Goal: Navigation & Orientation: Go to known website

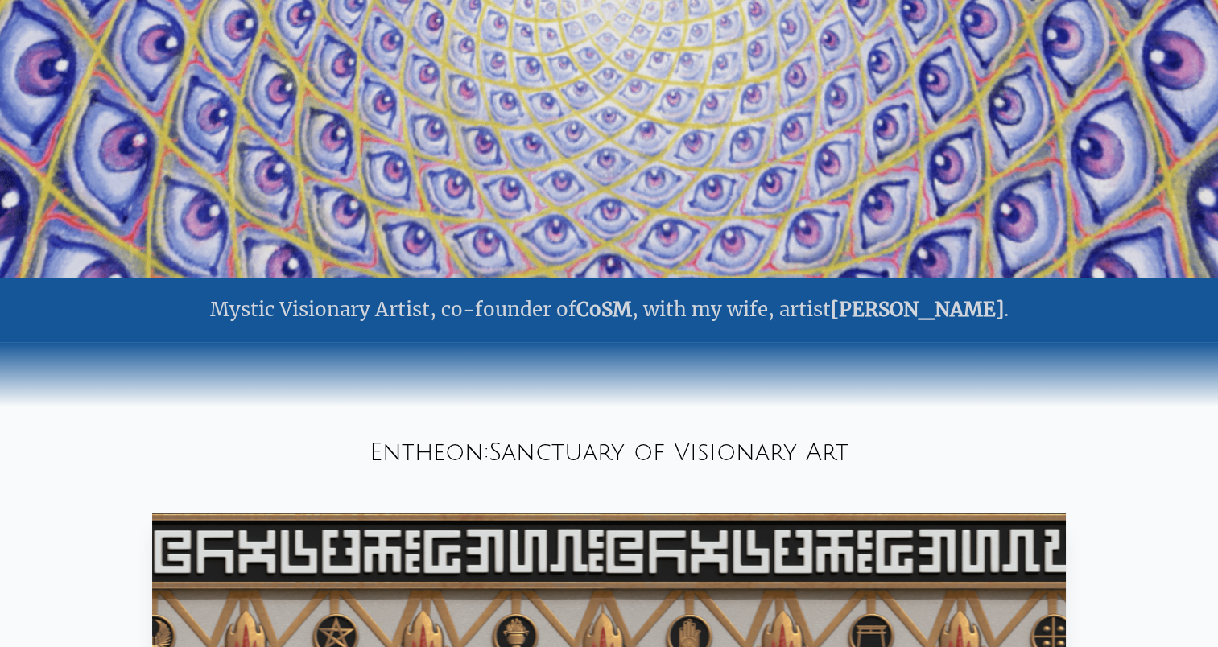
scroll to position [268, 0]
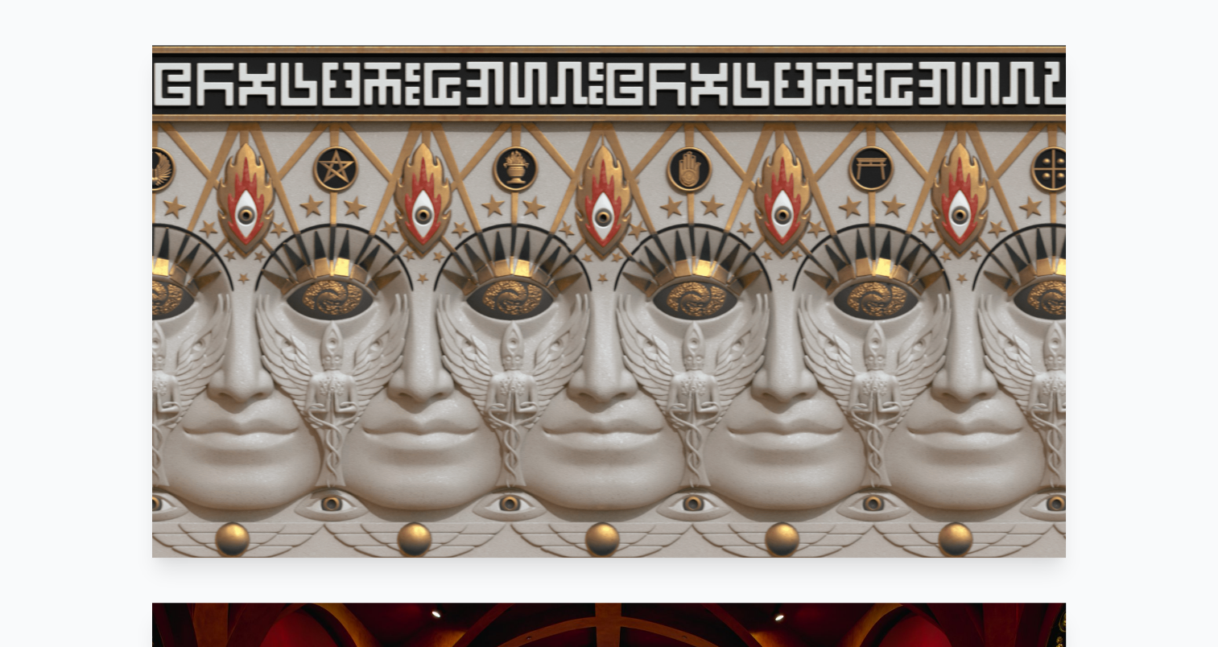
scroll to position [938, 0]
